Goal: Find specific page/section: Find specific page/section

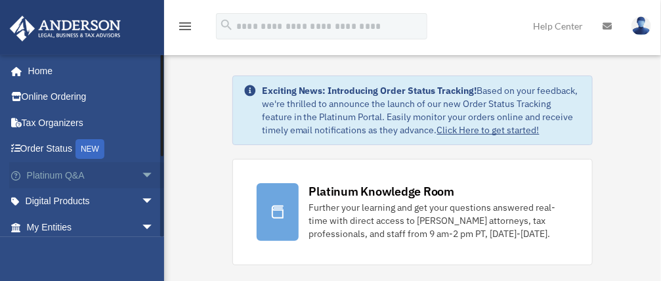
click at [141, 175] on span "arrow_drop_down" at bounding box center [154, 175] width 26 height 27
click at [141, 173] on span "arrow_drop_up" at bounding box center [154, 175] width 26 height 27
click at [141, 227] on span "arrow_drop_down" at bounding box center [154, 227] width 26 height 27
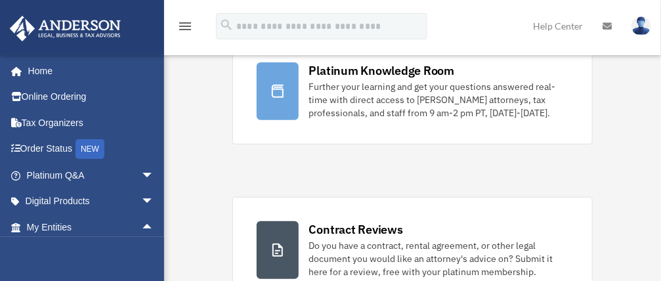
scroll to position [133, 0]
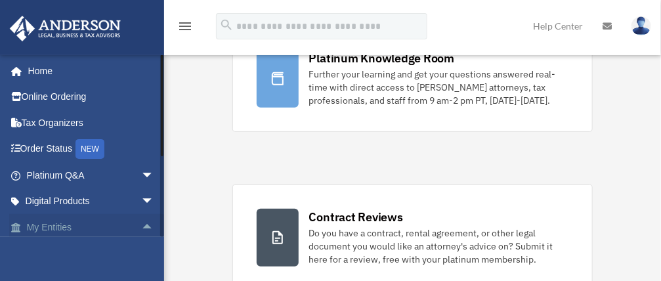
click at [37, 228] on link "My Entities arrow_drop_up" at bounding box center [91, 227] width 165 height 26
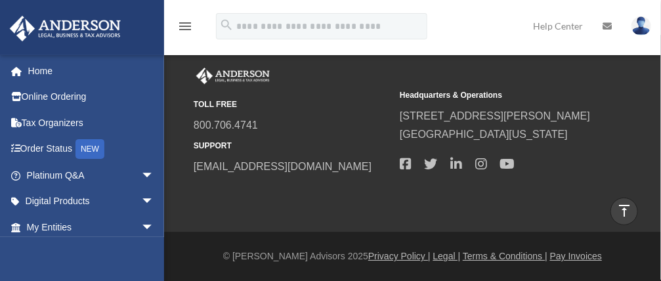
scroll to position [1190, 0]
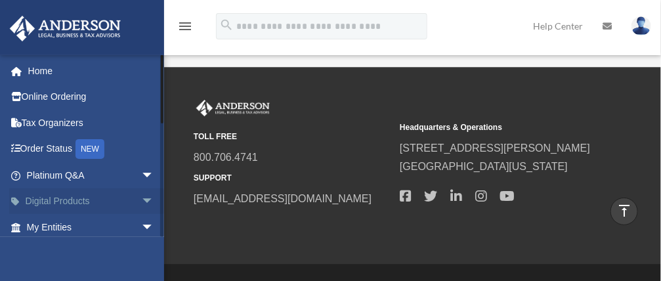
click at [141, 200] on span "arrow_drop_down" at bounding box center [154, 201] width 26 height 27
click at [86, 225] on div "Tax Toolbox" at bounding box center [102, 227] width 112 height 16
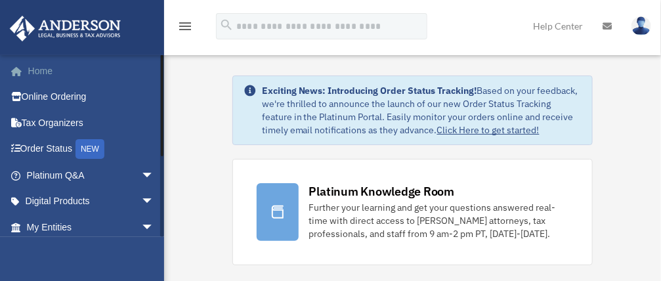
click at [38, 72] on link "Home" at bounding box center [91, 71] width 165 height 26
